Goal: Task Accomplishment & Management: Manage account settings

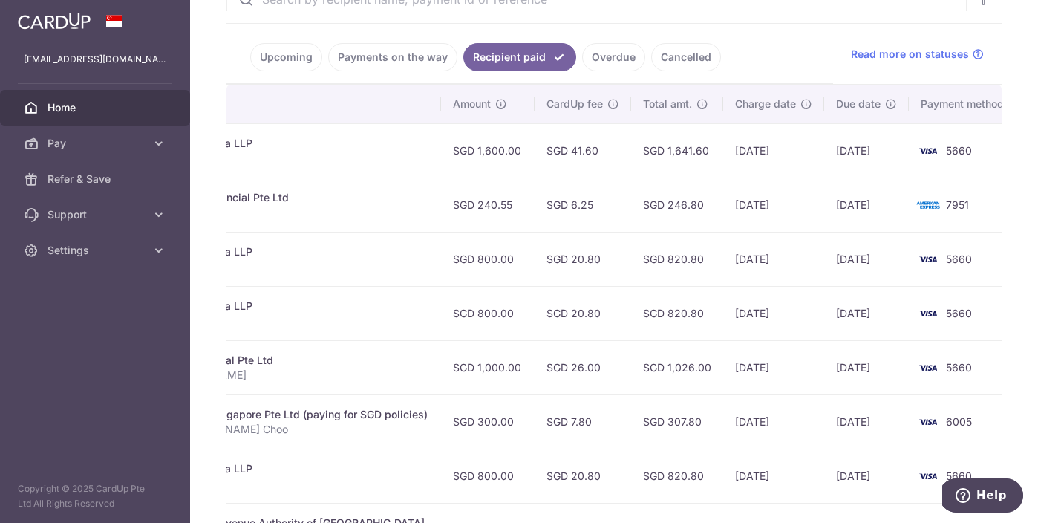
scroll to position [0, 405]
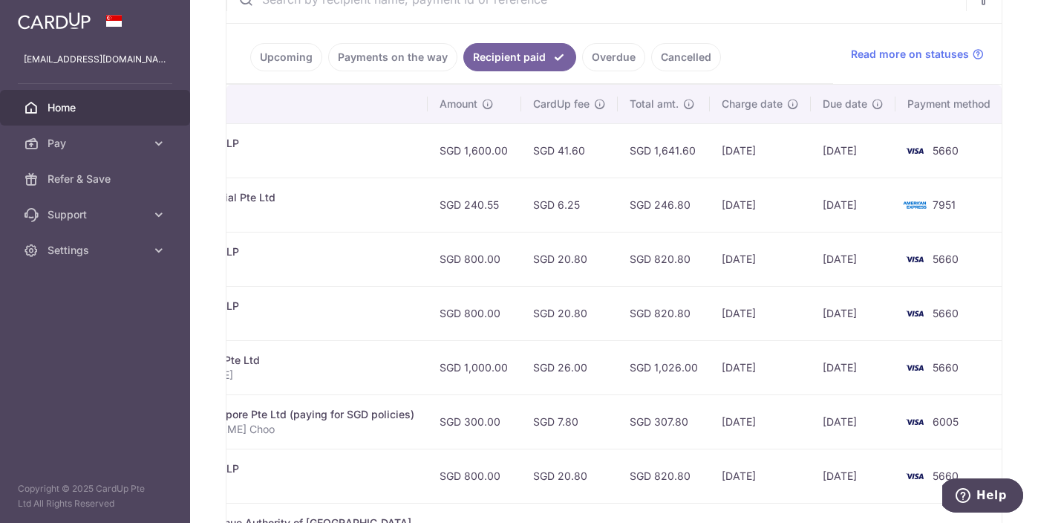
click at [293, 64] on link "Upcoming" at bounding box center [286, 57] width 72 height 28
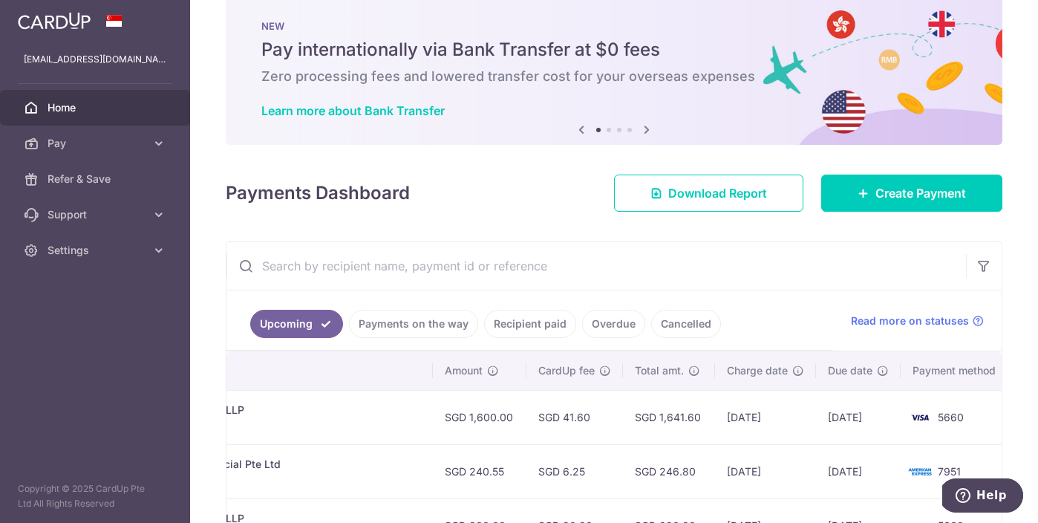
scroll to position [15, 0]
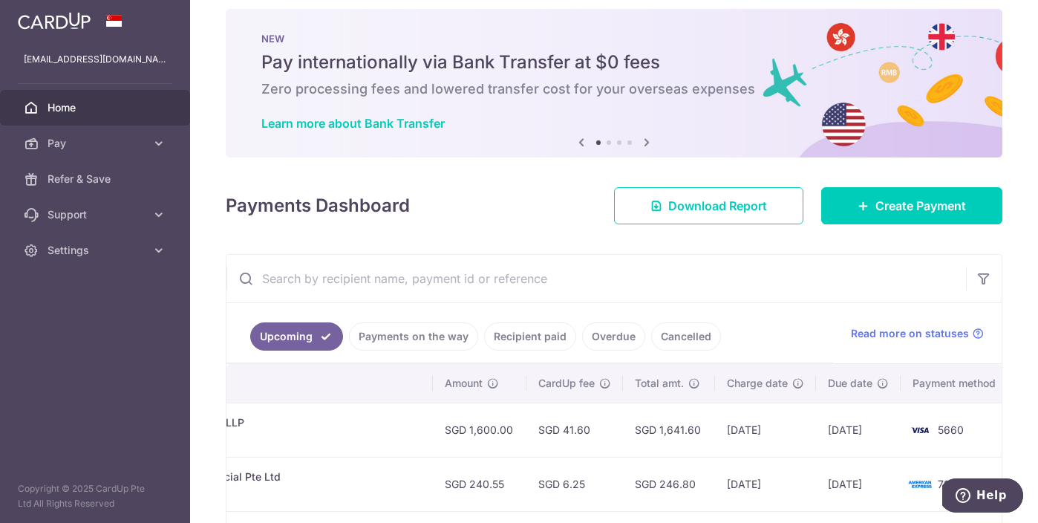
click at [95, 116] on link "Home" at bounding box center [95, 108] width 190 height 36
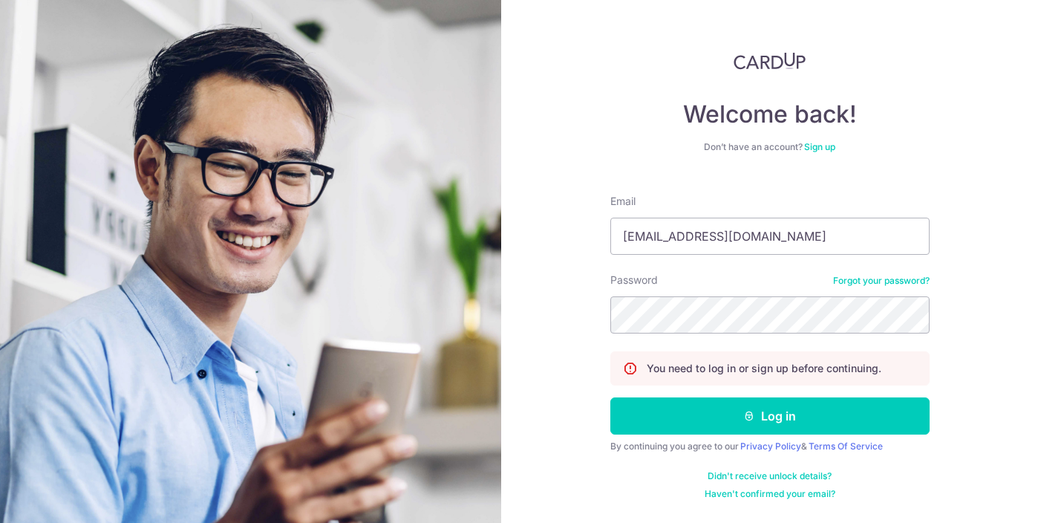
click at [610, 397] on button "Log in" at bounding box center [769, 415] width 319 height 37
